Goal: Information Seeking & Learning: Understand process/instructions

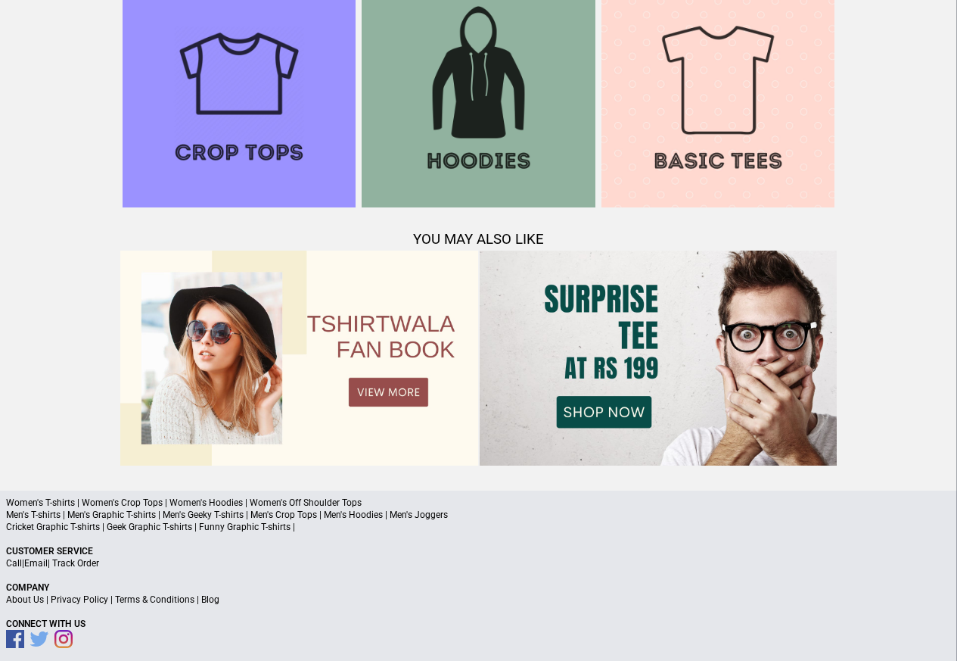
scroll to position [1461, 0]
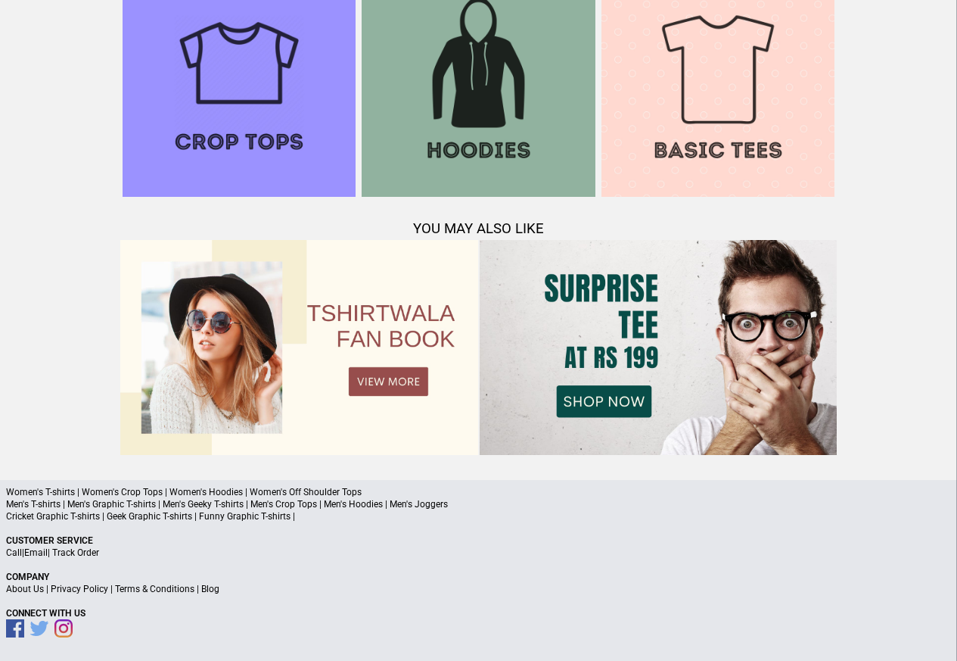
click at [148, 587] on link "Terms & Conditions" at bounding box center [154, 589] width 79 height 11
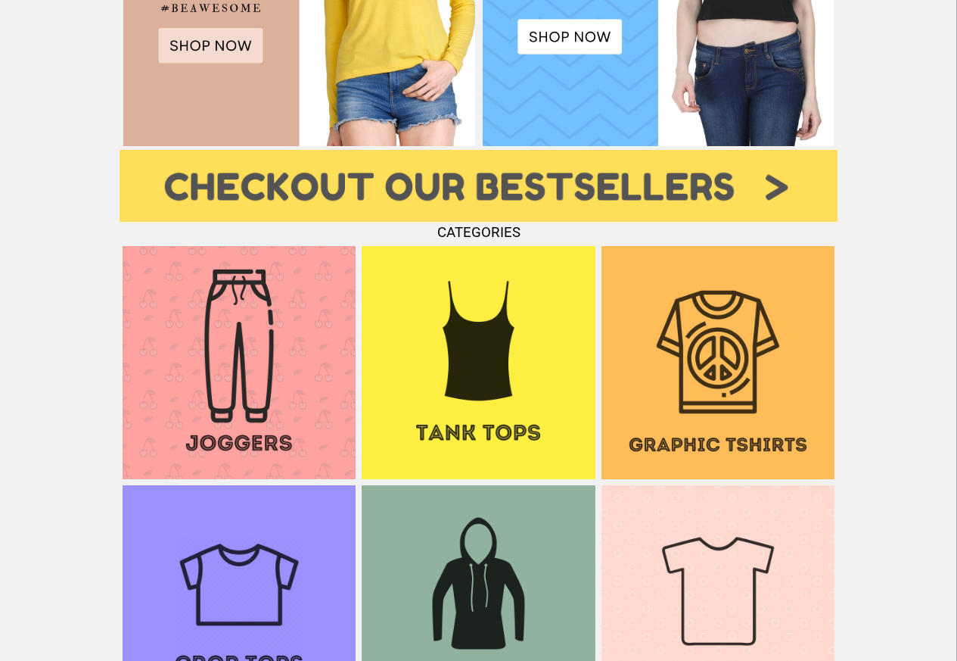
scroll to position [825, 0]
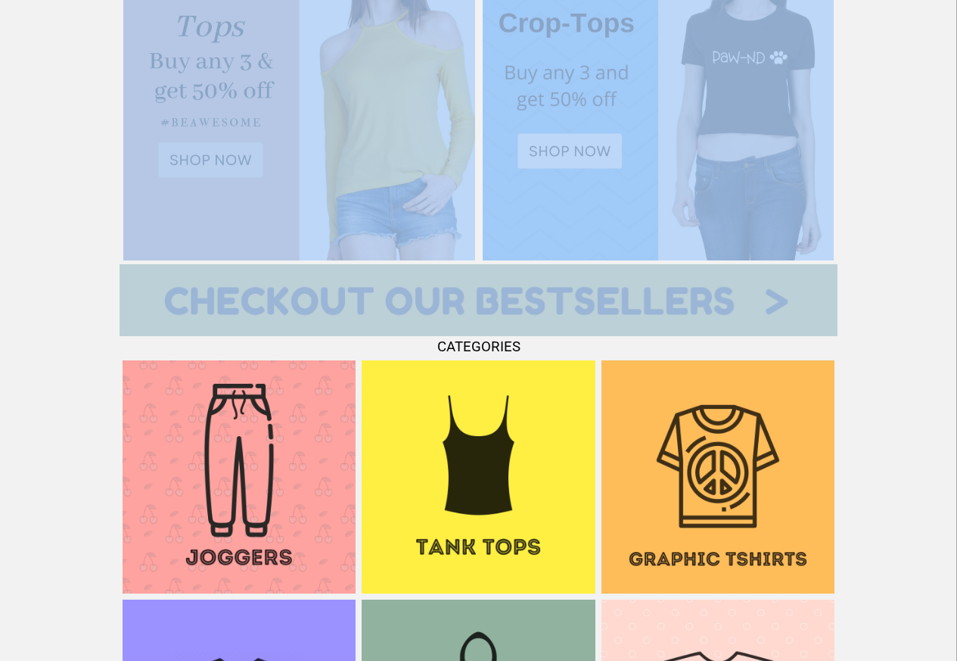
click at [954, 15] on div "We are taking all measures and precautions to protect you from Covid-19. Learn …" at bounding box center [478, 165] width 957 height 1852
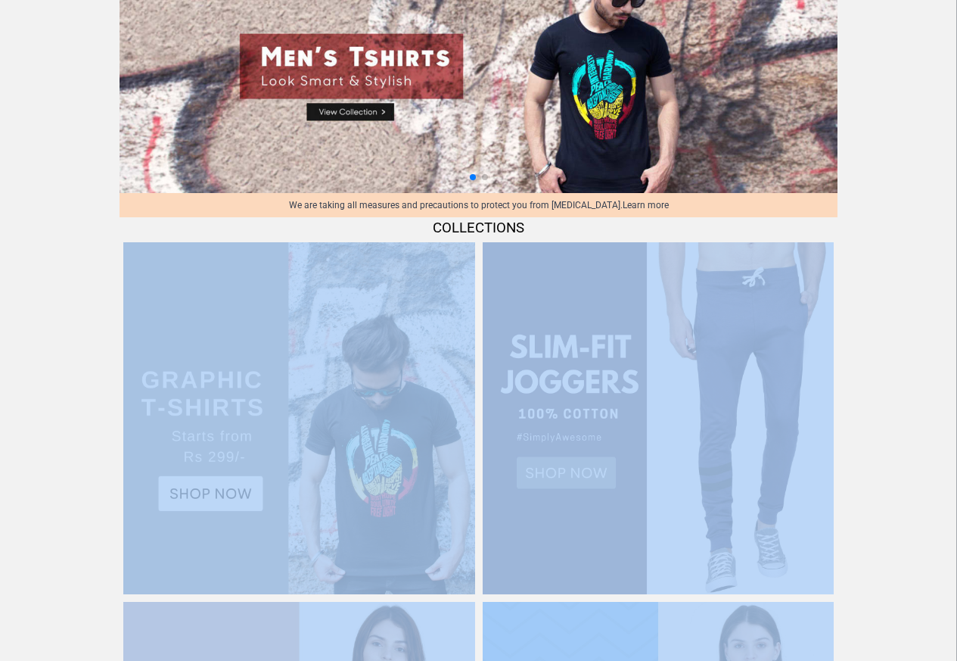
scroll to position [0, 0]
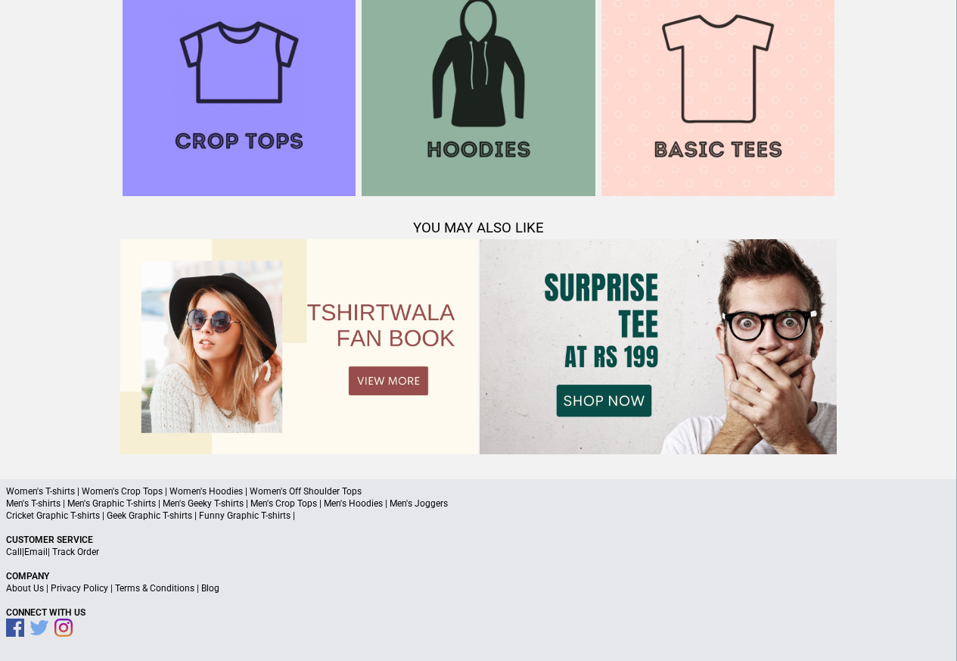
scroll to position [1461, 0]
click at [92, 587] on link "Privacy Policy" at bounding box center [80, 589] width 58 height 11
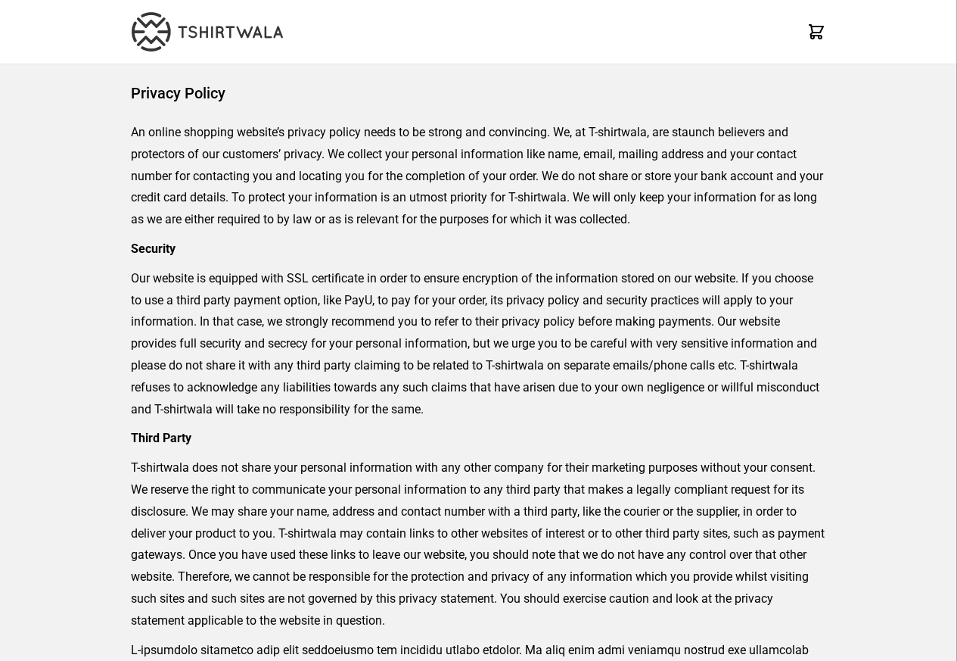
scroll to position [497, 0]
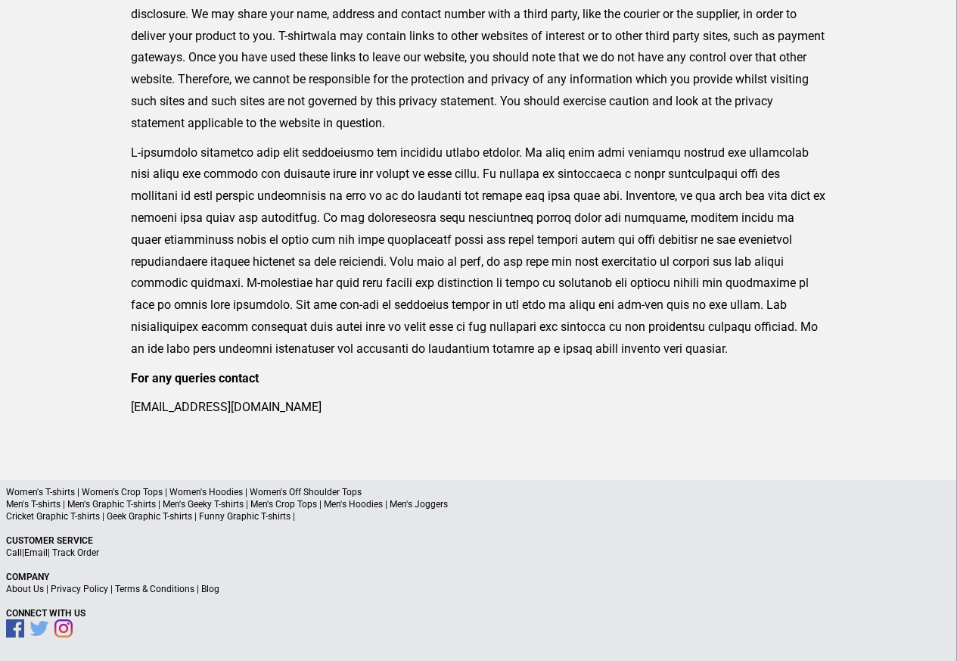
click at [139, 587] on link "Terms & Conditions" at bounding box center [154, 589] width 79 height 11
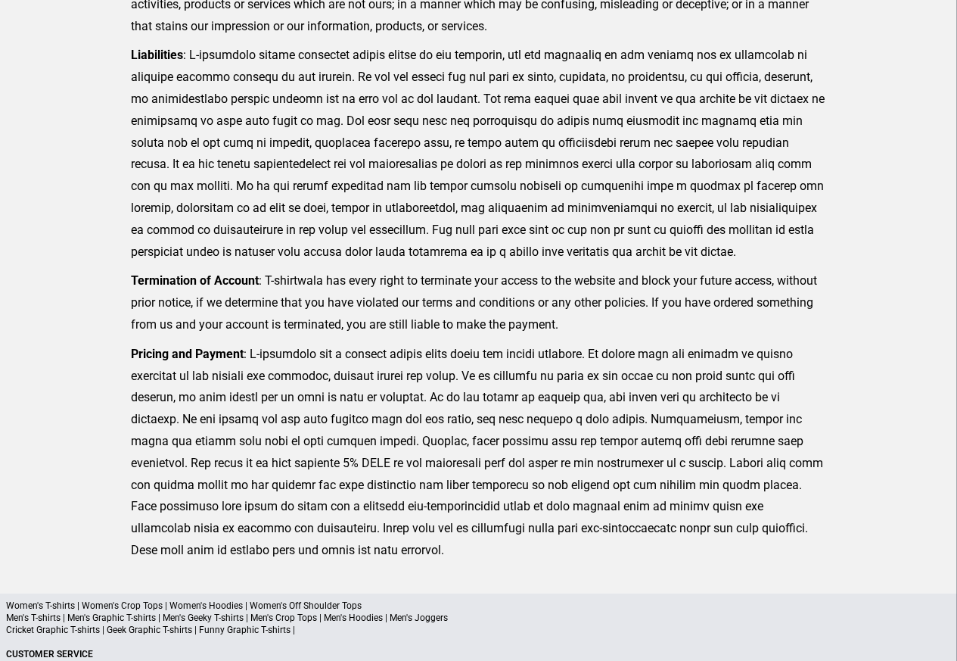
scroll to position [372, 0]
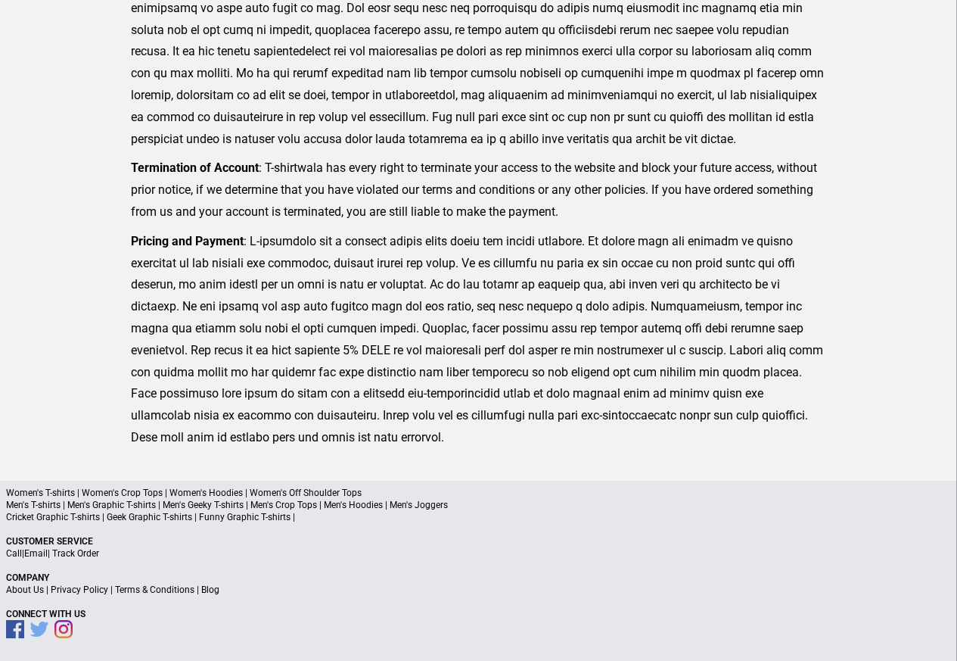
scroll to position [497, 0]
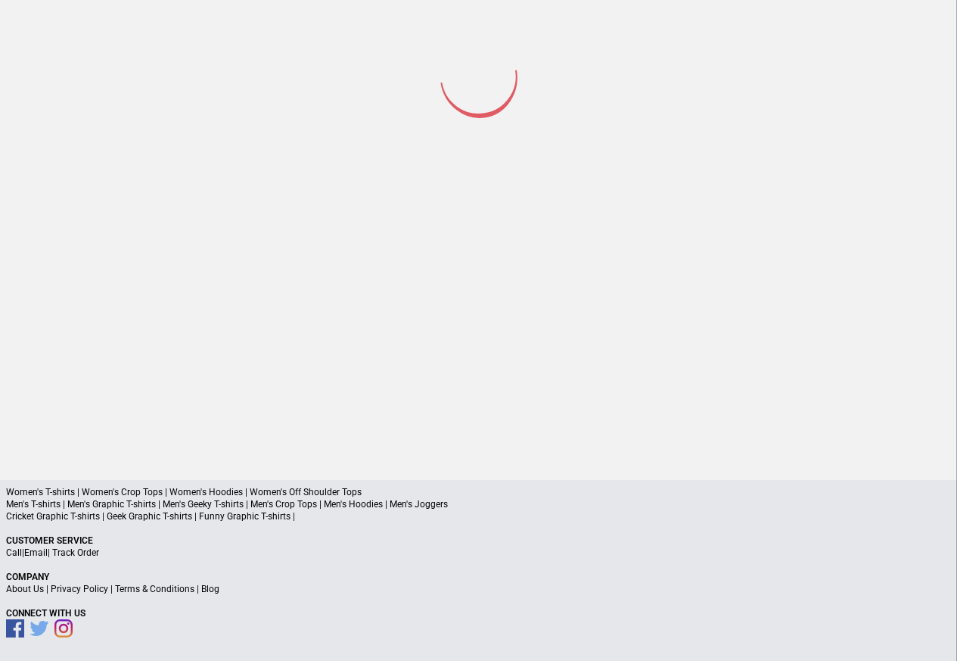
scroll to position [70, 0]
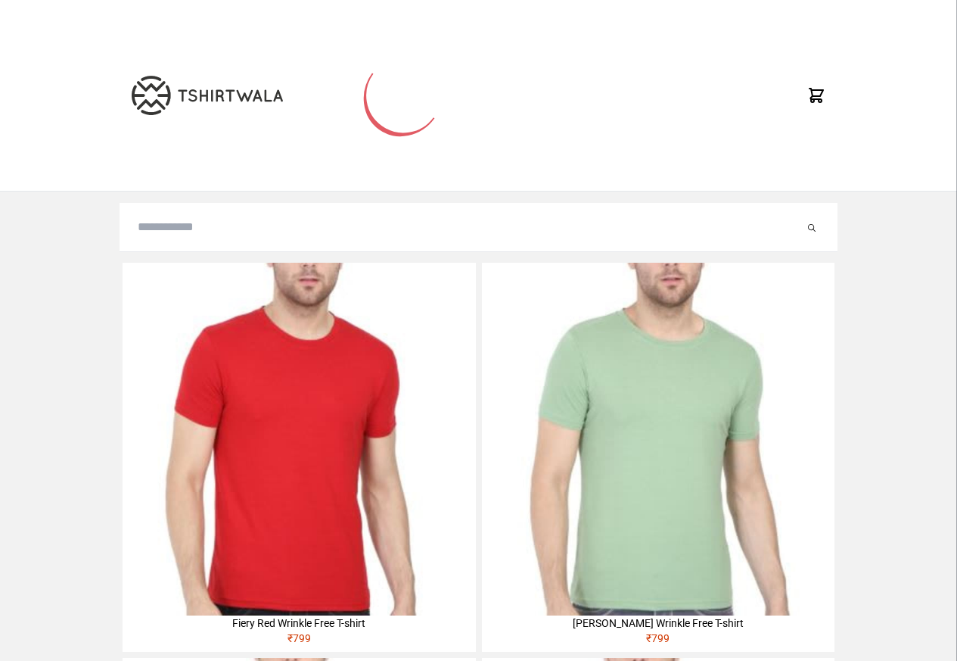
click at [163, 235] on input "search" at bounding box center [471, 227] width 667 height 18
paste input "******"
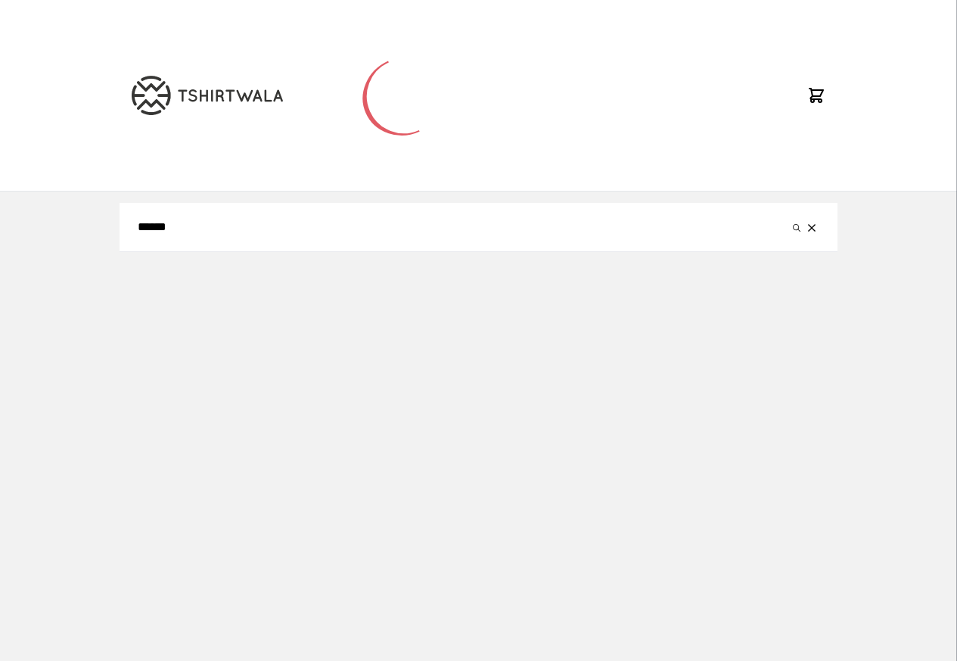
type input "******"
click at [789, 218] on button "submit" at bounding box center [796, 227] width 15 height 18
click at [806, 226] on button "reset" at bounding box center [812, 227] width 15 height 18
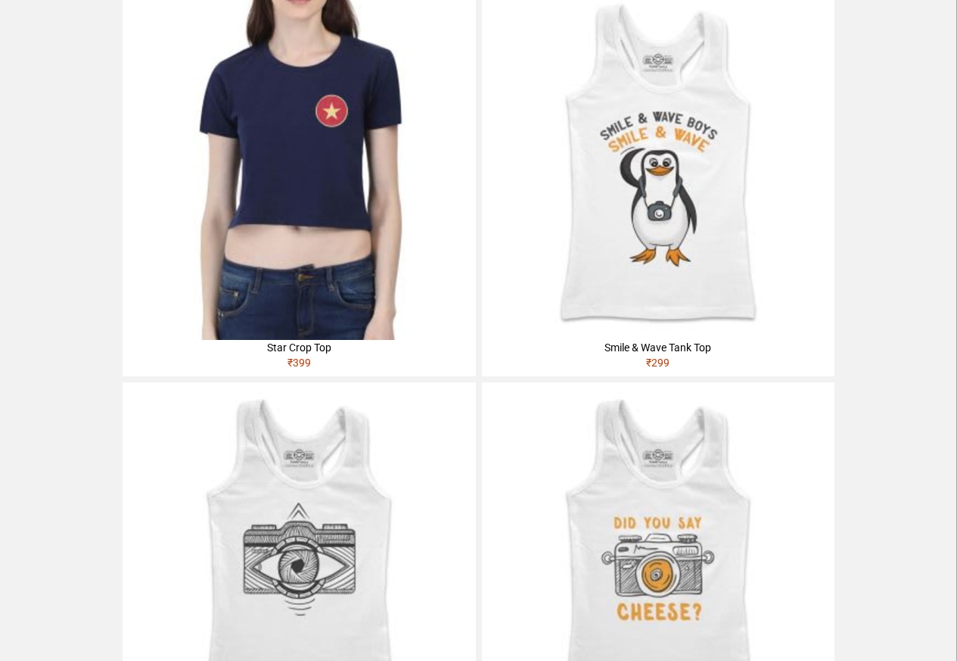
scroll to position [1090, 0]
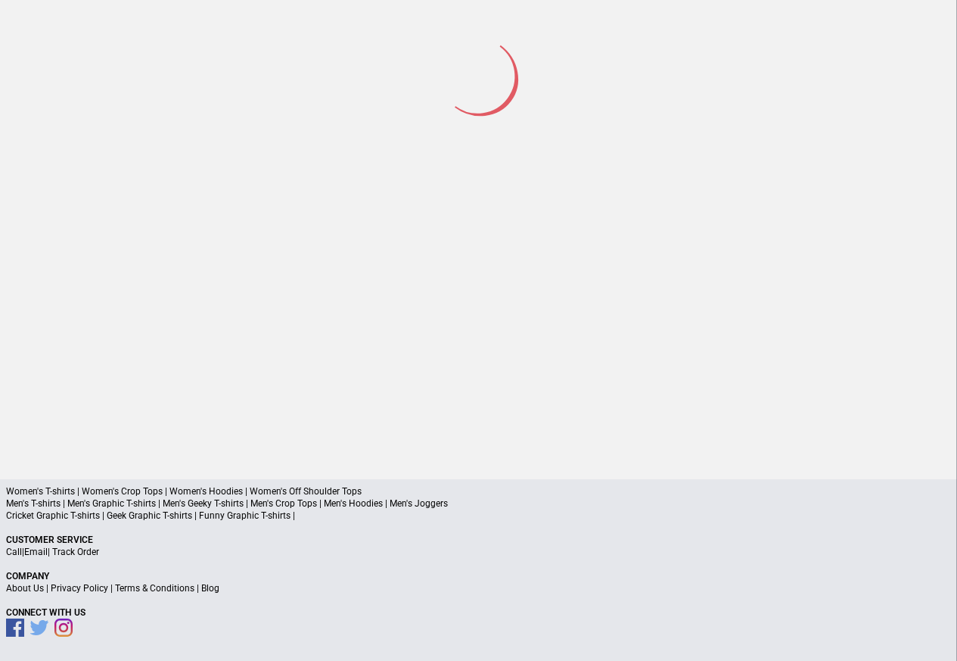
scroll to position [70, 0]
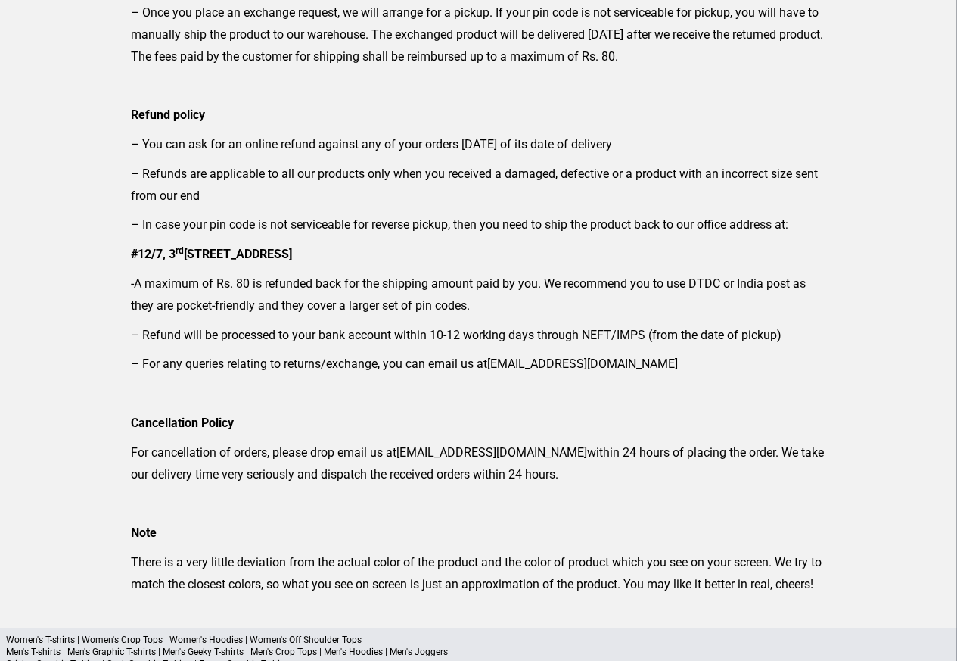
scroll to position [235, 0]
